Goal: Information Seeking & Learning: Learn about a topic

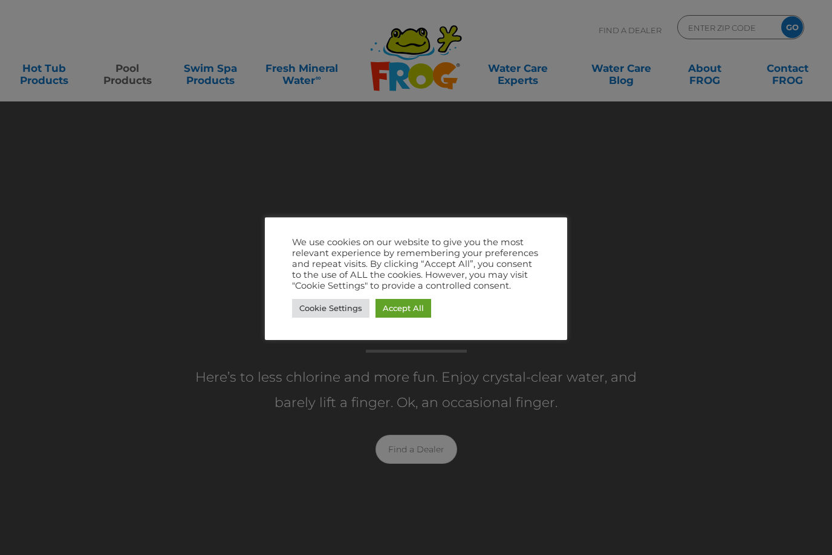
click at [396, 315] on link "Accept All" at bounding box center [403, 308] width 56 height 19
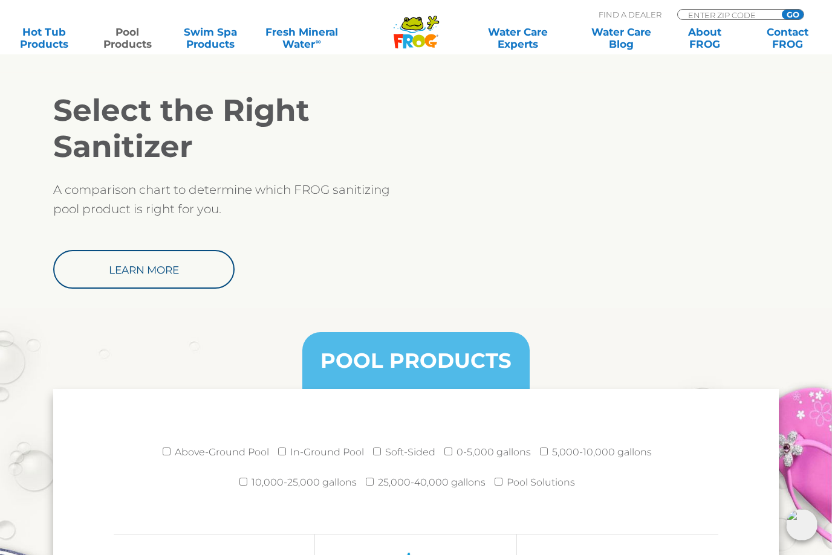
scroll to position [1325, 0]
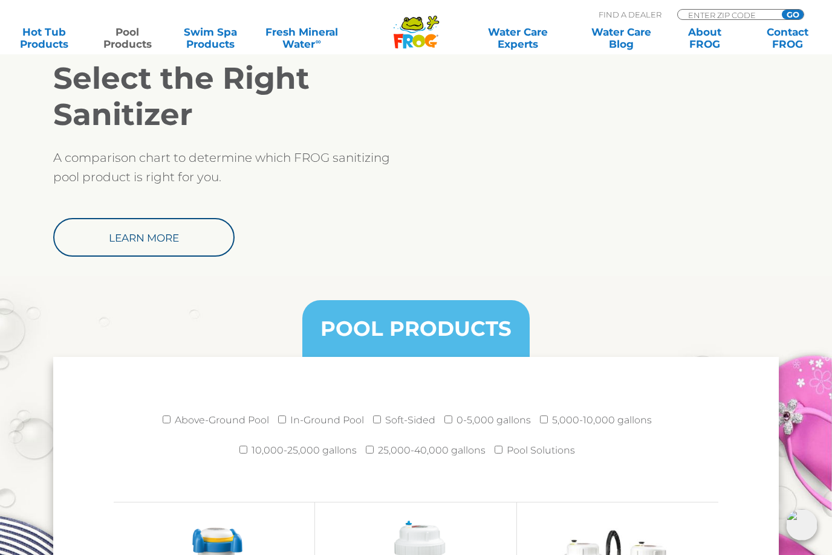
click at [117, 234] on link "Learn More" at bounding box center [143, 237] width 181 height 39
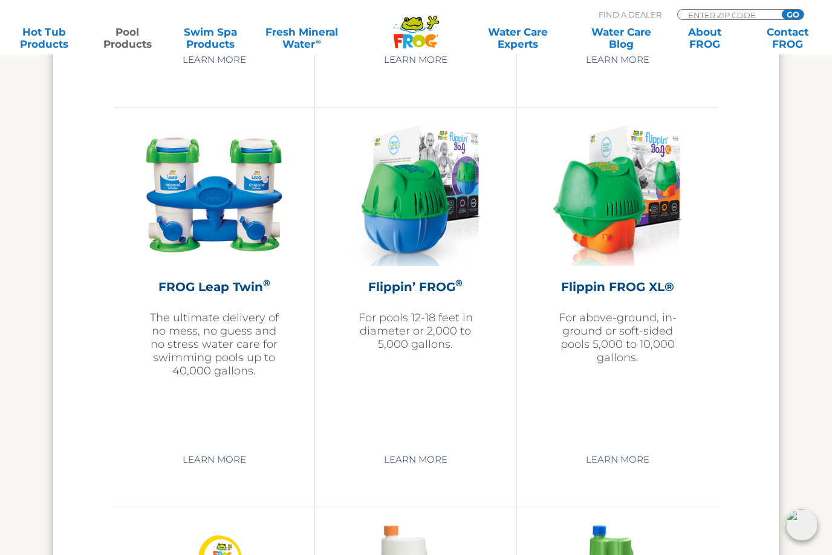
scroll to position [2519, 0]
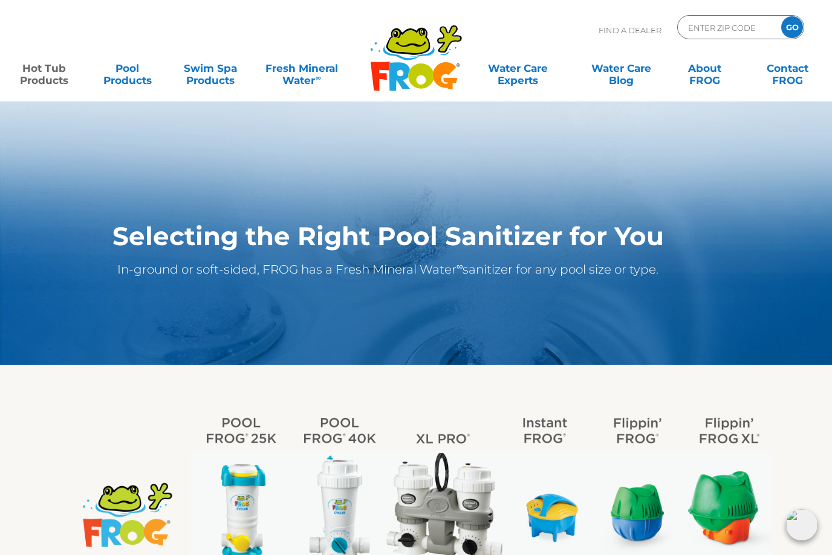
click at [43, 70] on link "Hot Tub Products" at bounding box center [44, 68] width 65 height 24
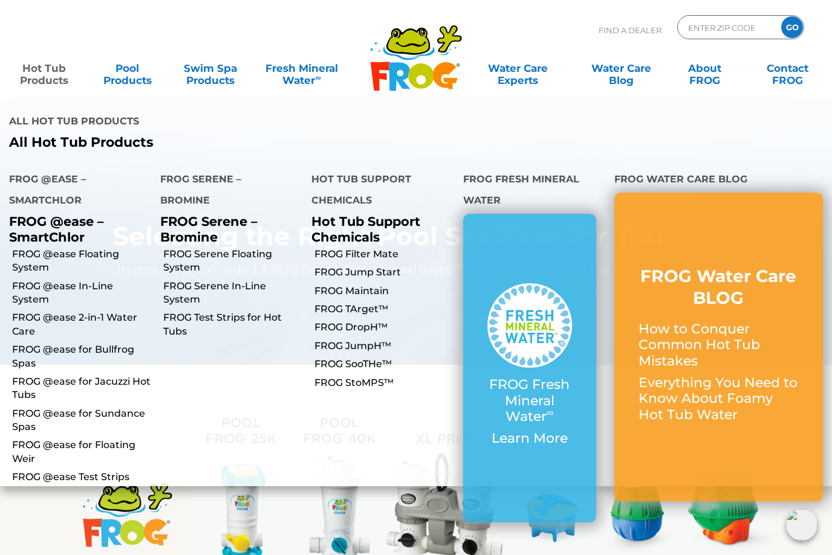
click at [37, 214] on p "FROG @ease – SmartChlor" at bounding box center [75, 229] width 133 height 30
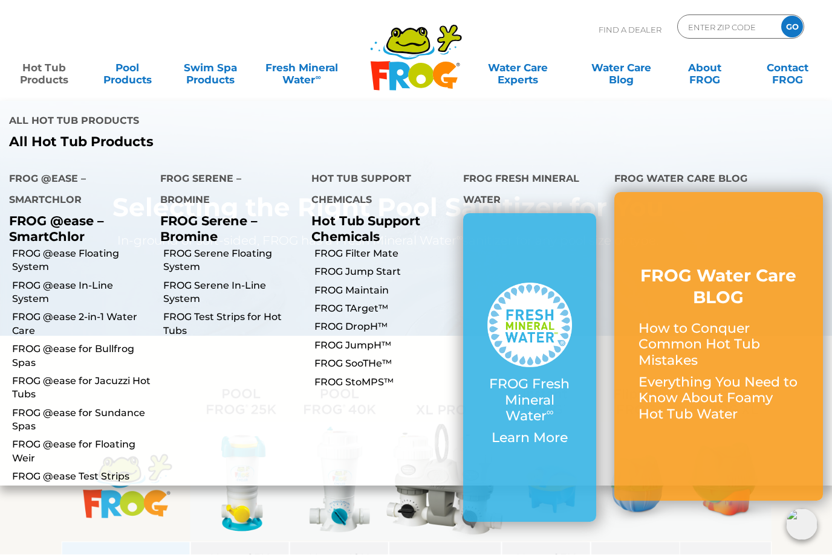
scroll to position [29, 0]
click at [40, 248] on link "FROG @ease Floating System" at bounding box center [81, 261] width 139 height 27
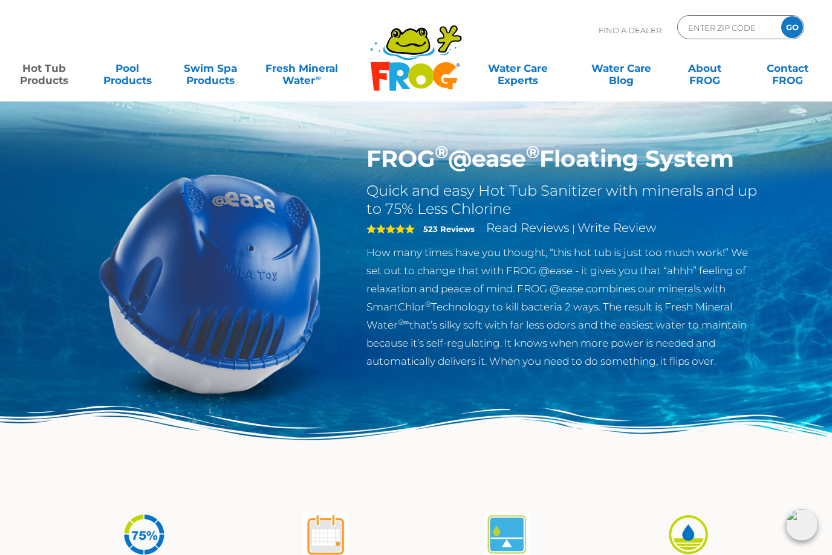
click at [241, 312] on img at bounding box center [209, 283] width 277 height 277
